Goal: Task Accomplishment & Management: Use online tool/utility

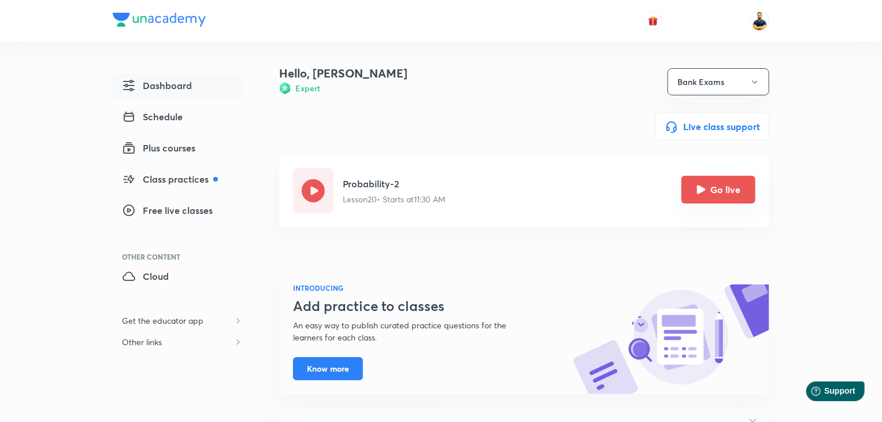
click at [733, 182] on button "Go live" at bounding box center [719, 190] width 74 height 28
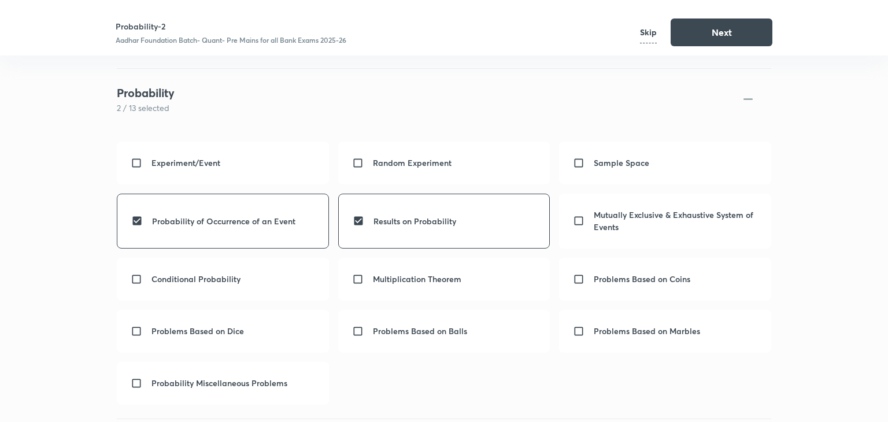
scroll to position [938, 0]
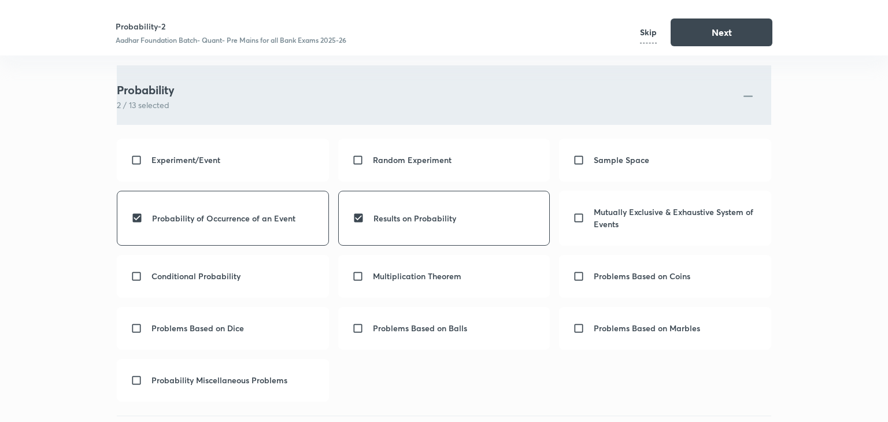
click at [723, 35] on button "Next" at bounding box center [722, 33] width 102 height 28
